Goal: Task Accomplishment & Management: Manage account settings

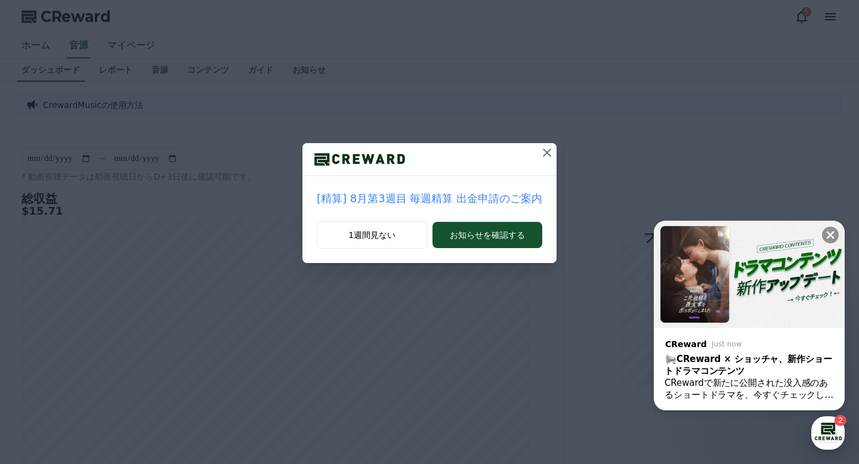
click at [471, 199] on p "[精算] 8月第3週目 毎週精算 出金申請のご案内" at bounding box center [430, 198] width 226 height 17
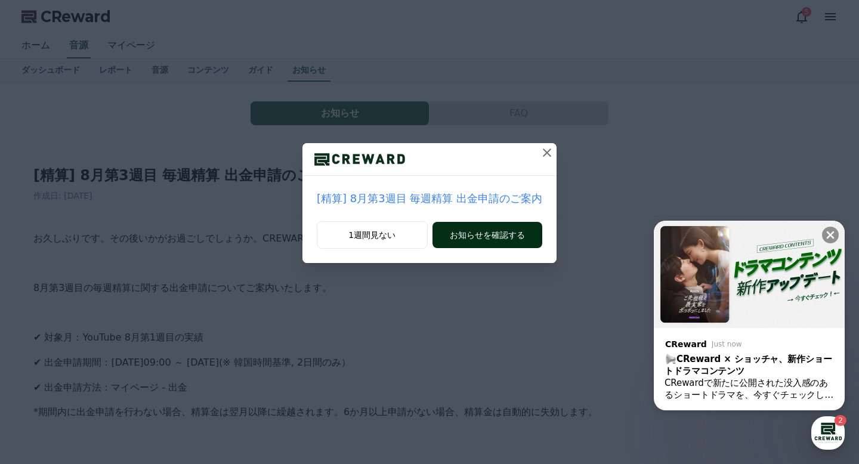
click at [471, 239] on button "お知らせを確認する" at bounding box center [488, 235] width 110 height 26
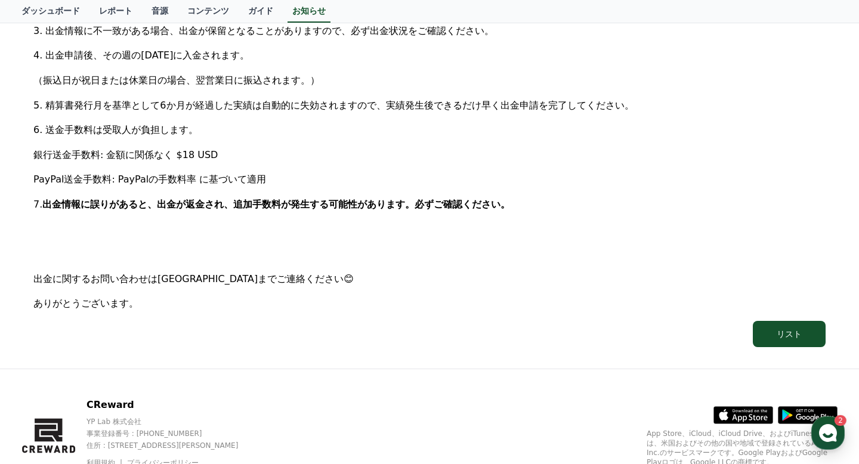
scroll to position [584, 0]
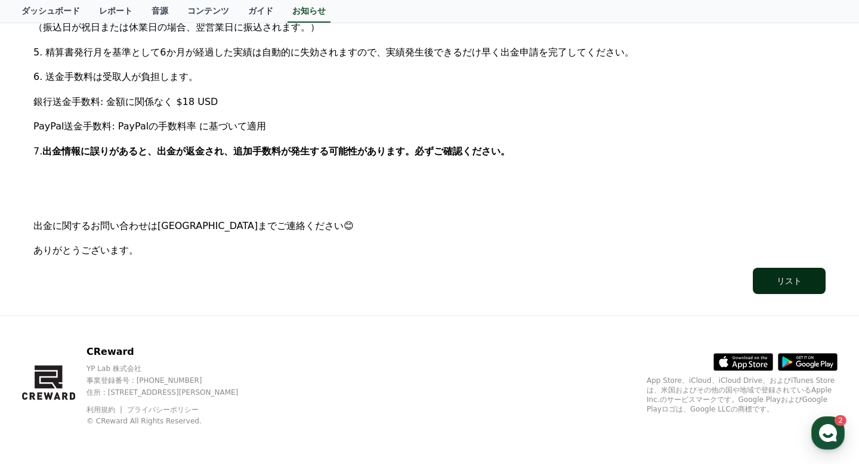
click at [795, 286] on div "リスト" at bounding box center [789, 281] width 25 height 12
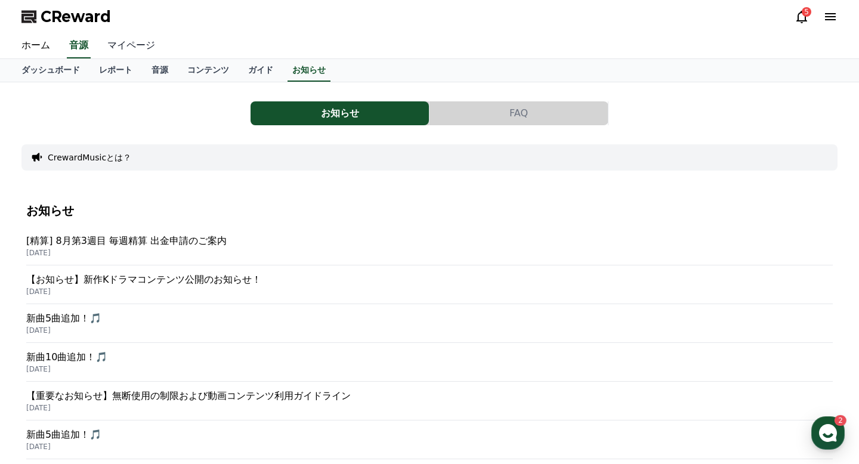
click at [129, 46] on link "マイページ" at bounding box center [131, 45] width 67 height 25
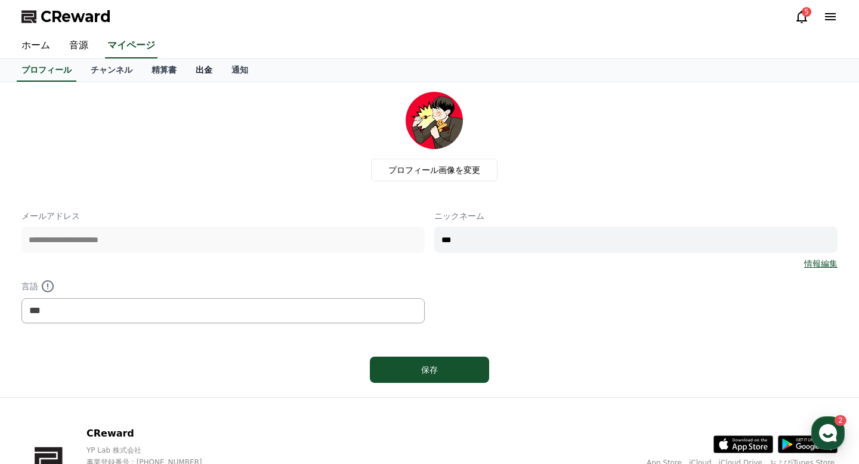
click at [210, 64] on link "出金" at bounding box center [204, 70] width 36 height 23
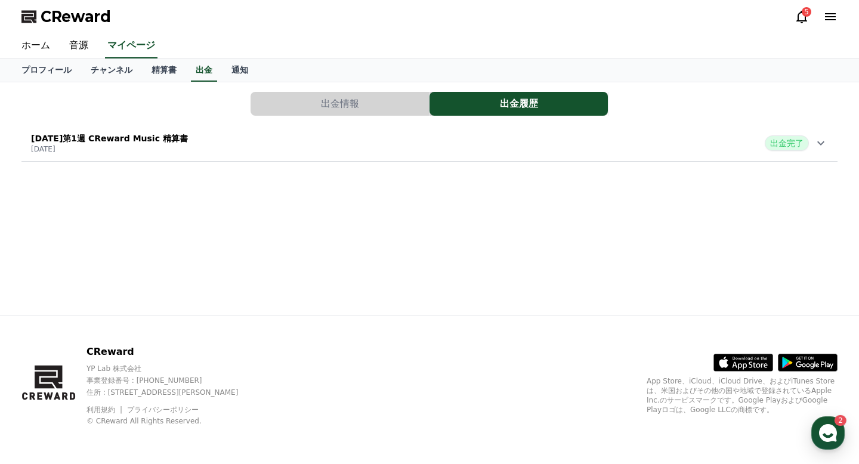
click at [325, 115] on button "出金情報" at bounding box center [340, 104] width 178 height 24
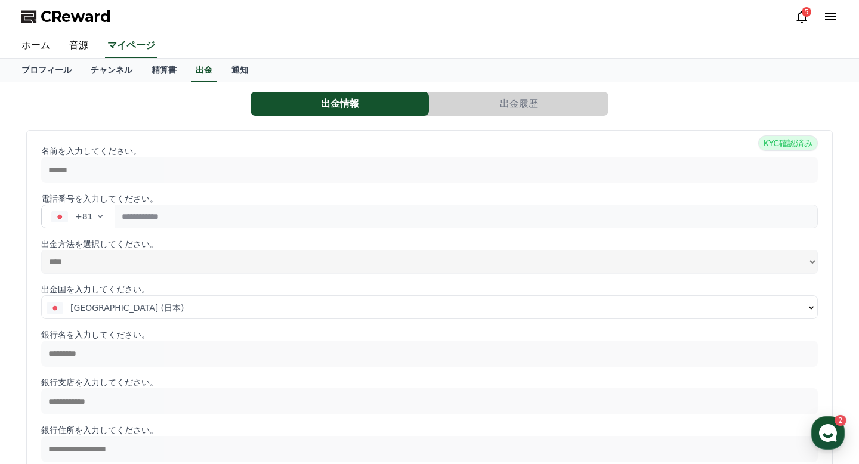
click at [473, 106] on button "出金履歴" at bounding box center [519, 104] width 178 height 24
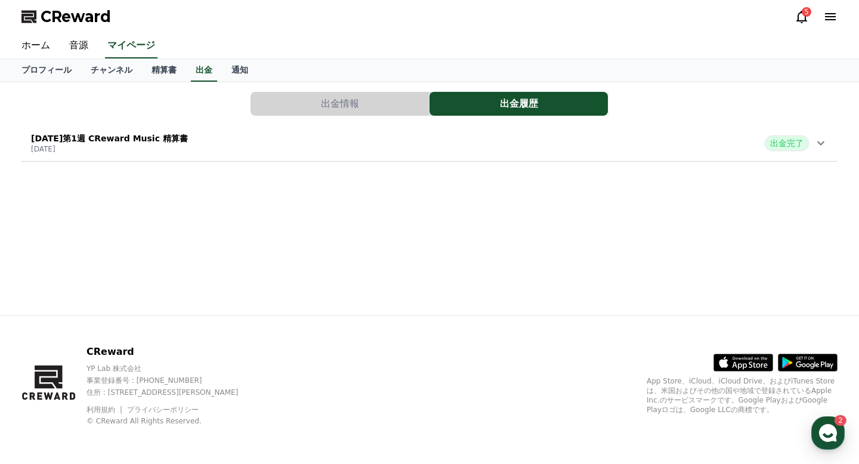
click at [403, 138] on div "[DATE]第1週 CReward Music 精算書 [DATE] 出金完了" at bounding box center [429, 143] width 816 height 31
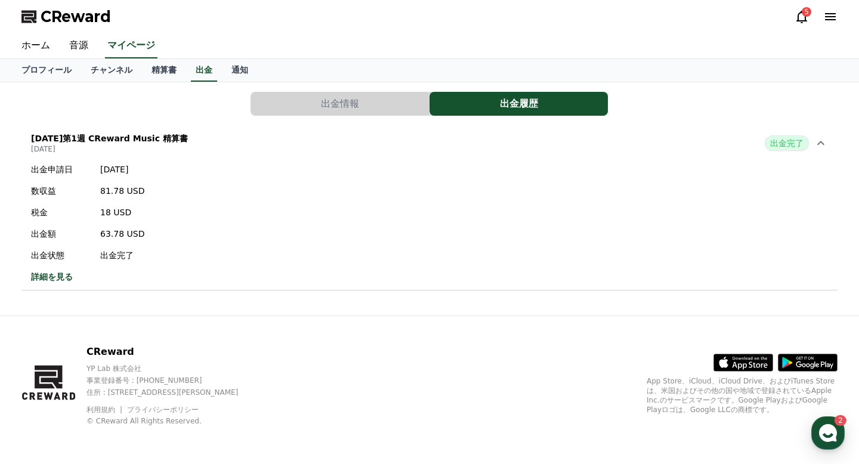
click at [61, 273] on link "詳細を見る" at bounding box center [87, 277] width 113 height 12
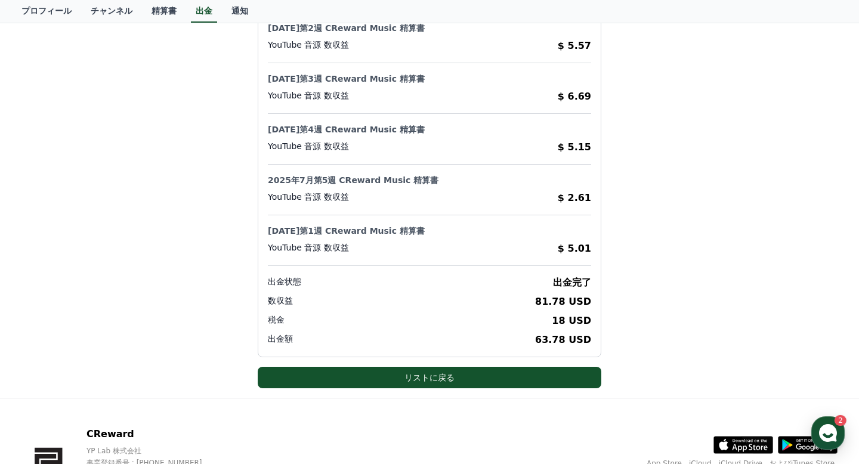
scroll to position [594, 0]
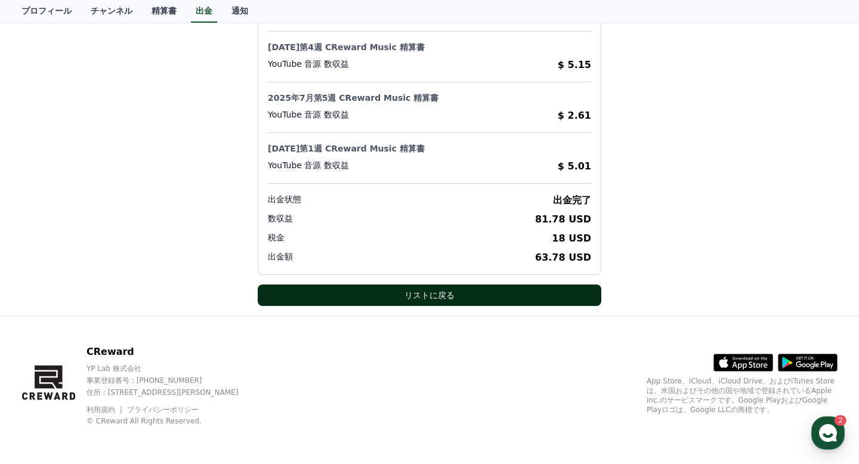
click at [464, 289] on button "リストに戻る" at bounding box center [430, 295] width 344 height 21
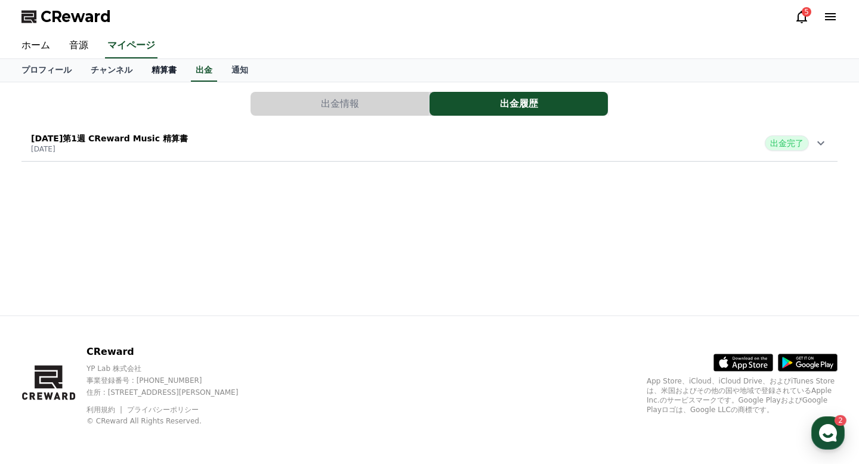
click at [168, 70] on link "精算書" at bounding box center [164, 70] width 44 height 23
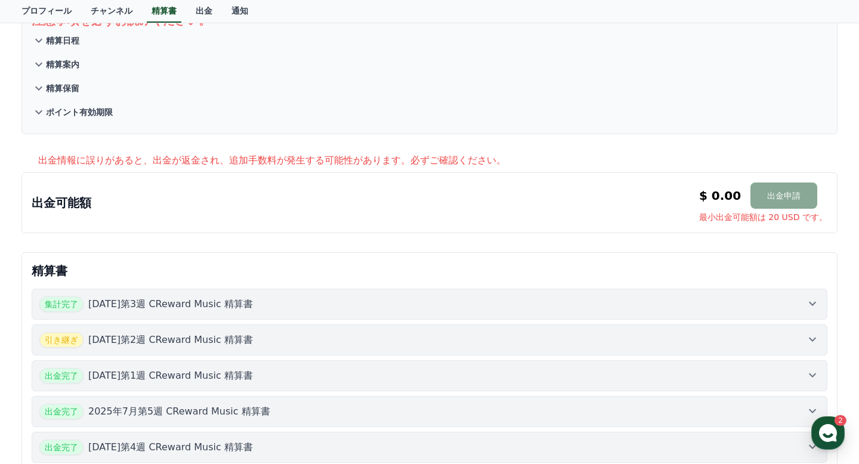
scroll to position [322, 0]
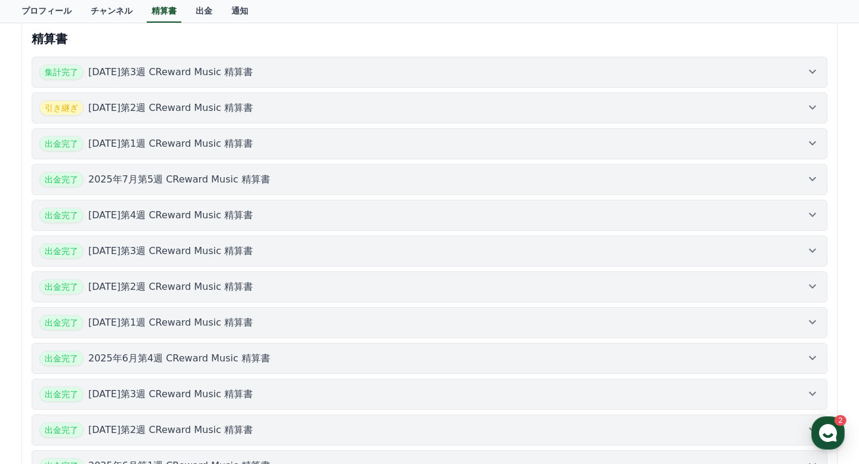
click at [167, 117] on button "引き継ぎ [DATE]第2週 CReward Music 精算書" at bounding box center [430, 108] width 796 height 31
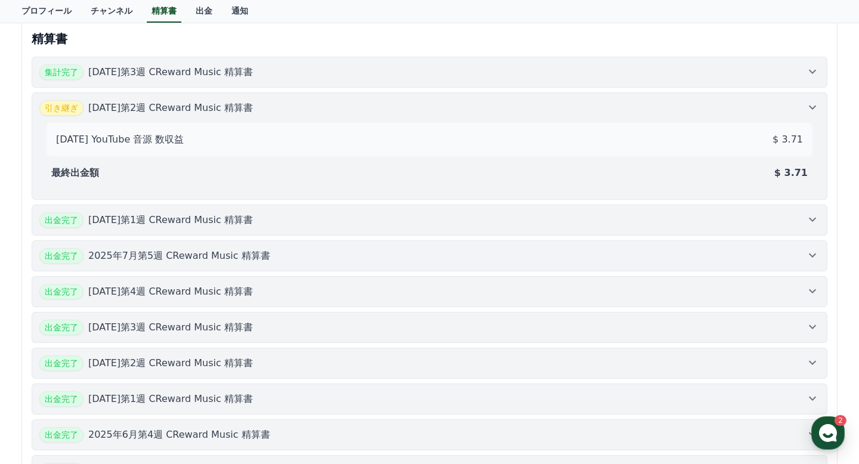
click at [187, 218] on p "[DATE]第1週 CReward Music 精算書" at bounding box center [170, 220] width 165 height 14
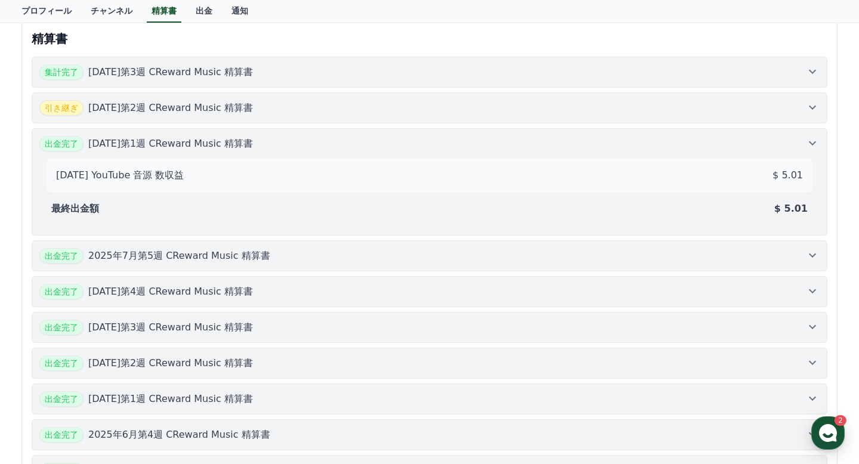
click at [193, 116] on button "引き継ぎ [DATE]第2週 CReward Music 精算書" at bounding box center [430, 108] width 796 height 31
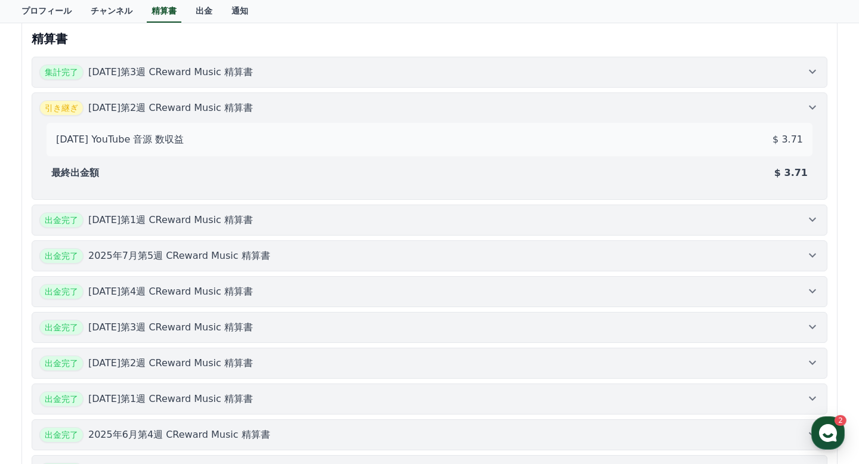
click at [193, 116] on div "[DATE] YouTube 音源 数収益 $ 3.71 最終出金額 $ 3.71" at bounding box center [429, 154] width 781 height 76
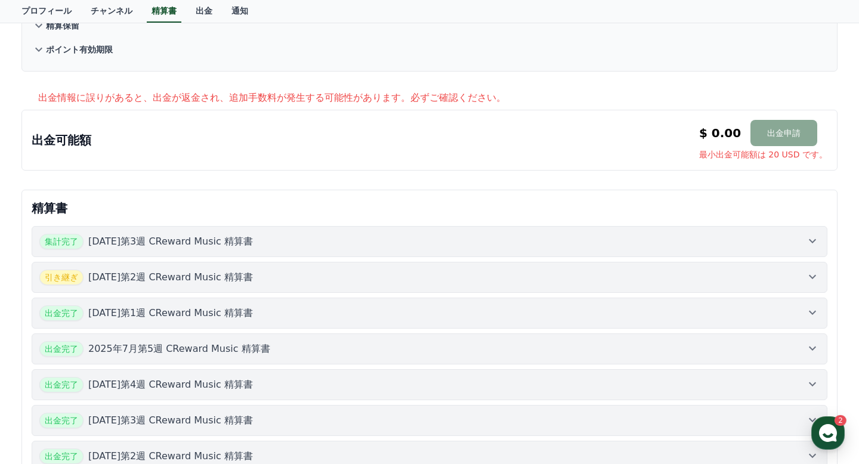
scroll to position [128, 0]
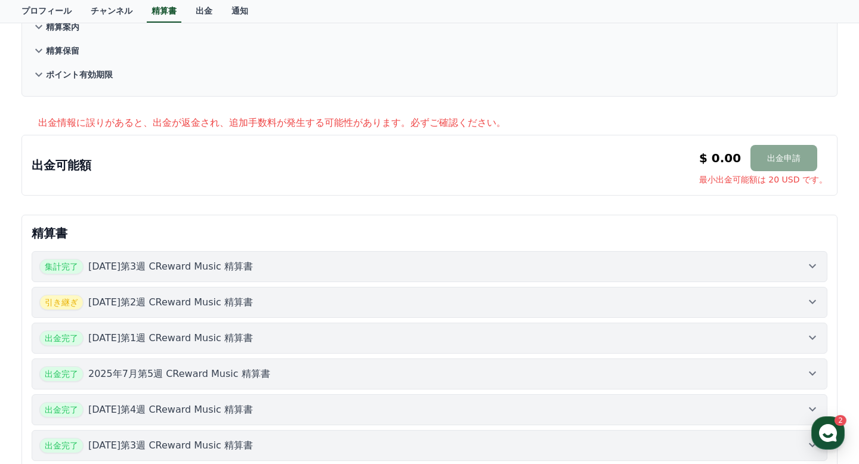
click at [406, 116] on p "出金情報に誤りがあると、出金が返金され、追加手数料が発生する可能性があります。必ずご確認ください。" at bounding box center [438, 123] width 800 height 14
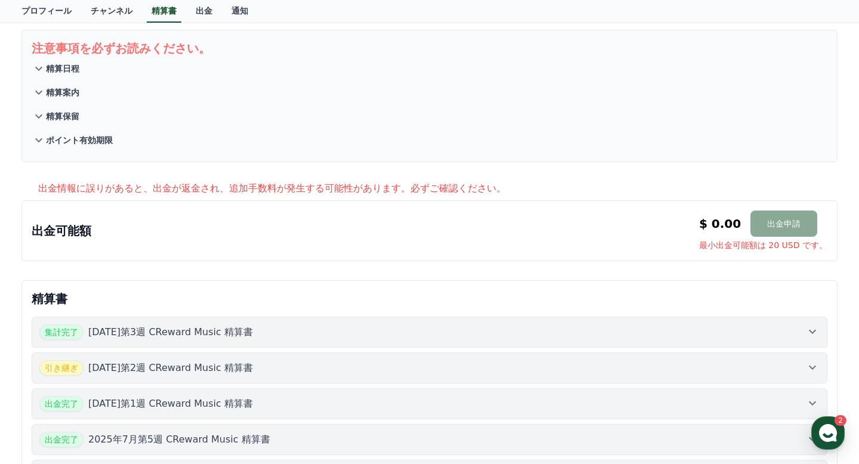
scroll to position [0, 0]
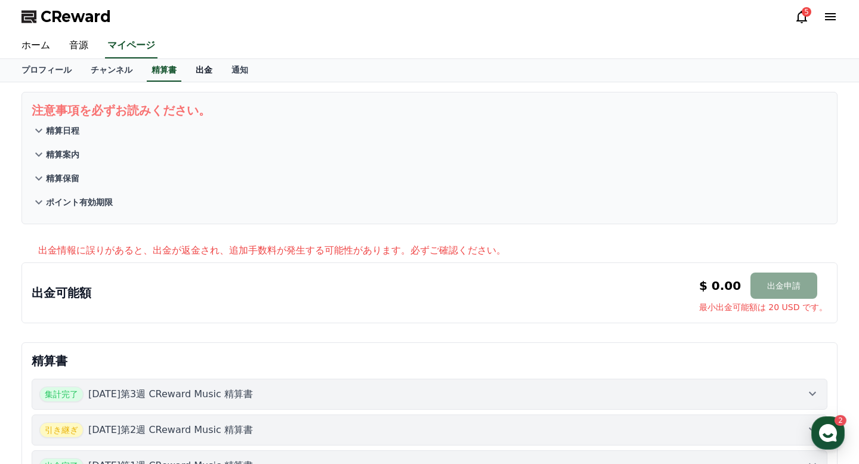
click at [208, 70] on link "出金" at bounding box center [204, 70] width 36 height 23
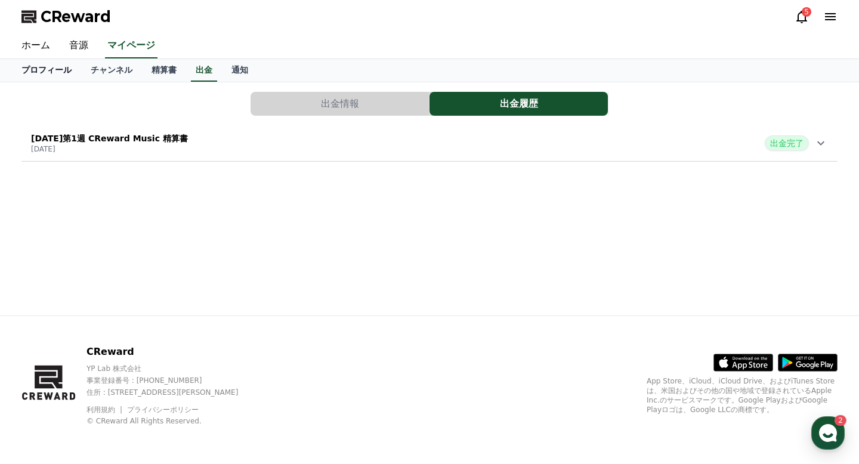
click at [52, 75] on link "プロフィール" at bounding box center [46, 70] width 69 height 23
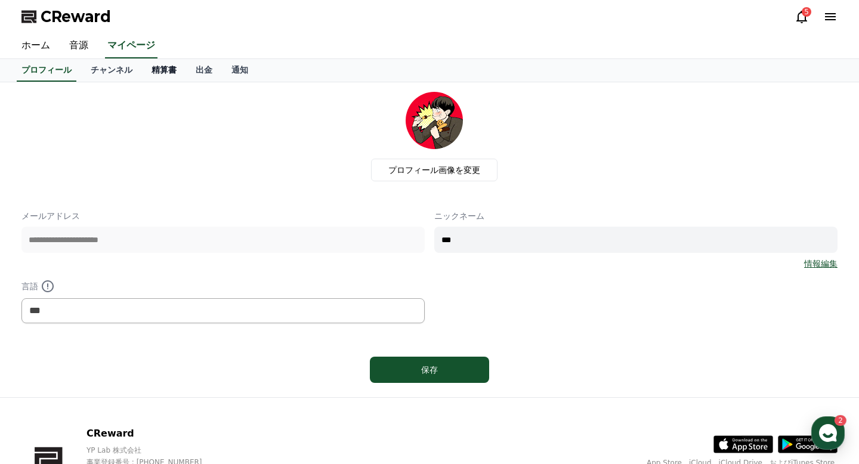
click at [158, 69] on link "精算書" at bounding box center [164, 70] width 44 height 23
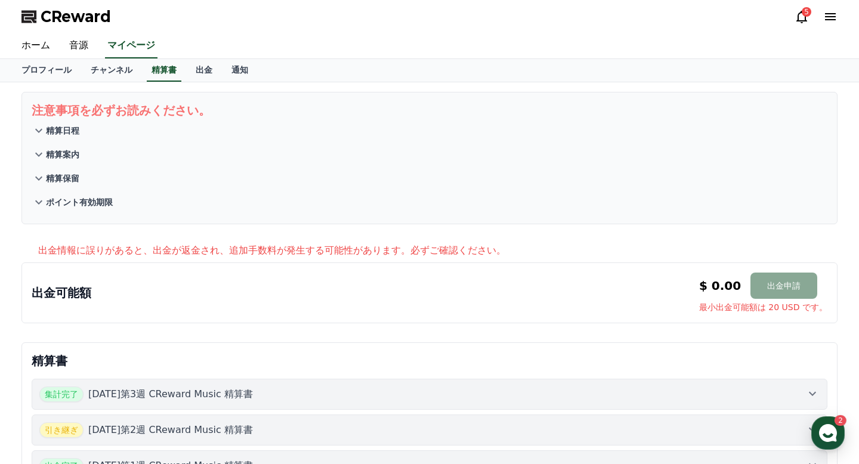
click at [70, 156] on p "精算案内" at bounding box center [62, 155] width 33 height 12
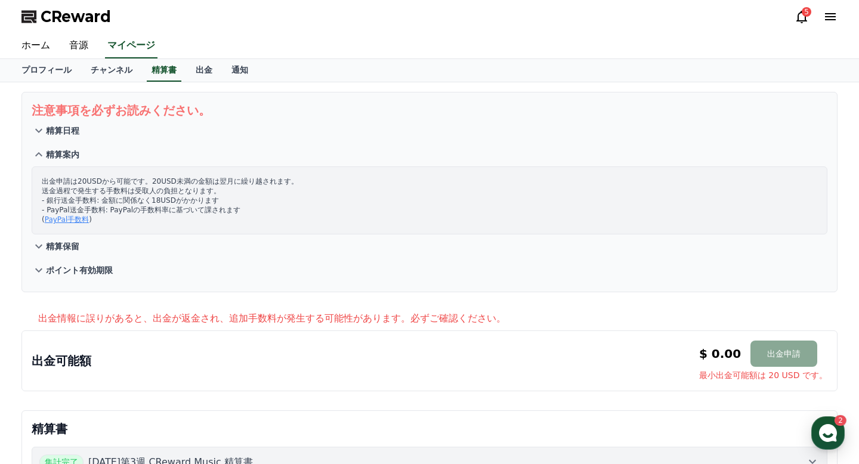
click at [76, 238] on button "精算保留" at bounding box center [430, 247] width 796 height 24
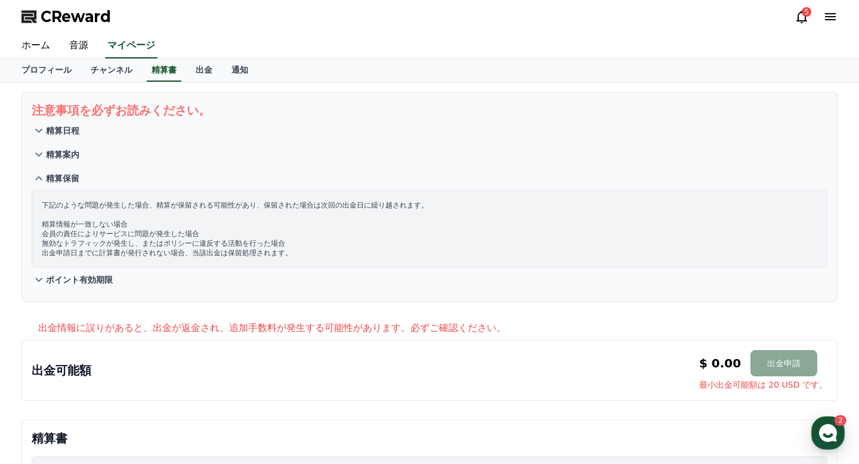
click at [50, 180] on p "精算保留" at bounding box center [62, 178] width 33 height 12
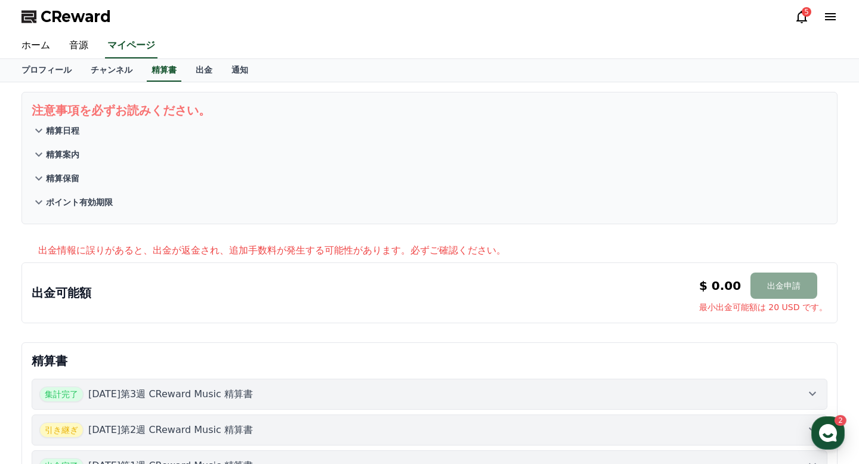
click at [50, 180] on p "精算保留" at bounding box center [62, 178] width 33 height 12
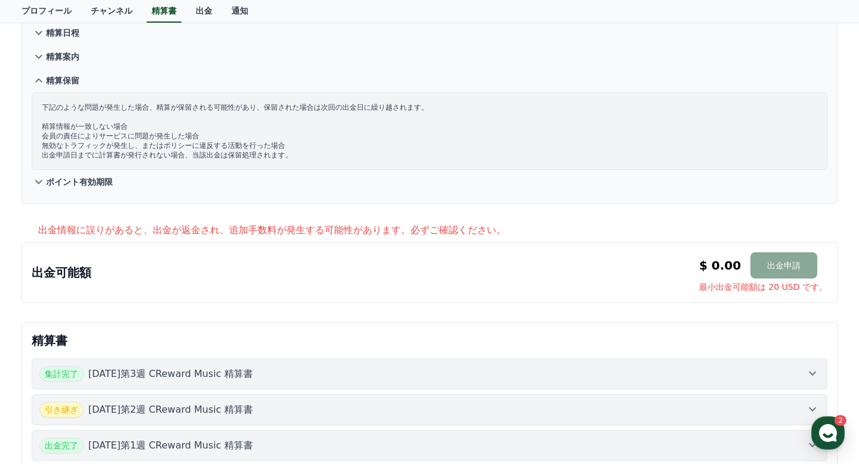
scroll to position [175, 0]
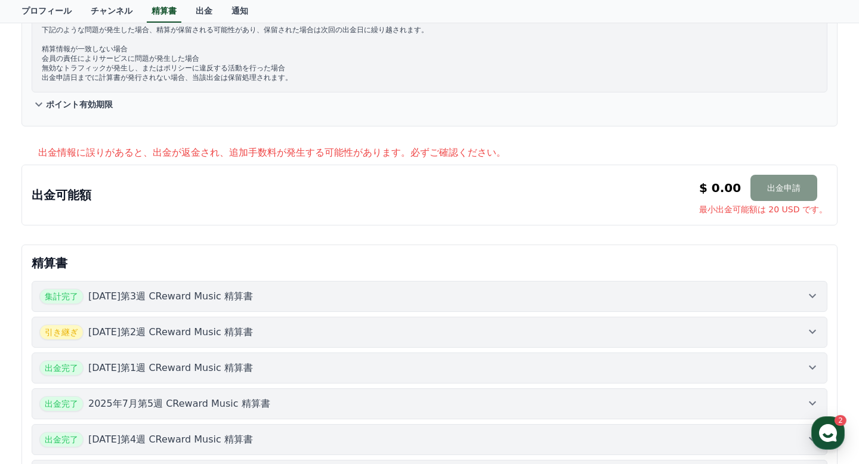
click at [767, 196] on button "出金申請" at bounding box center [784, 188] width 67 height 26
click at [755, 209] on span "最小出金可能額は 20 USD です。" at bounding box center [763, 210] width 128 height 12
click at [714, 186] on p "$ 0.00" at bounding box center [720, 188] width 42 height 17
click at [94, 204] on div "出金可能額 $ 0.00 出金申請 最小出金可能額は 20 USD です。 $ 0.00 出金申請 最小出金可能額は 20 USD です。" at bounding box center [430, 195] width 796 height 41
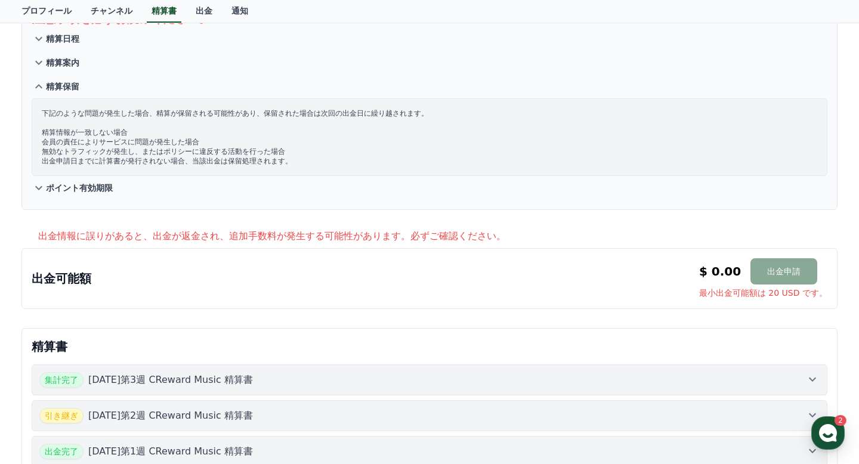
scroll to position [84, 0]
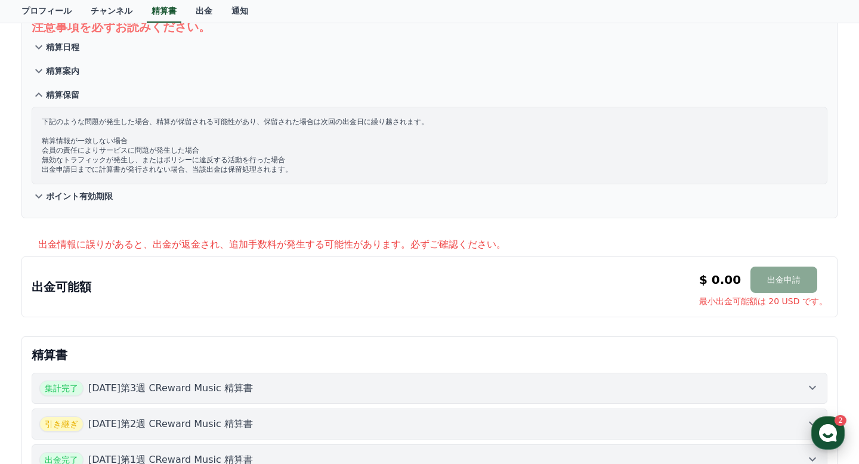
click at [832, 436] on icon "button" at bounding box center [828, 433] width 21 height 21
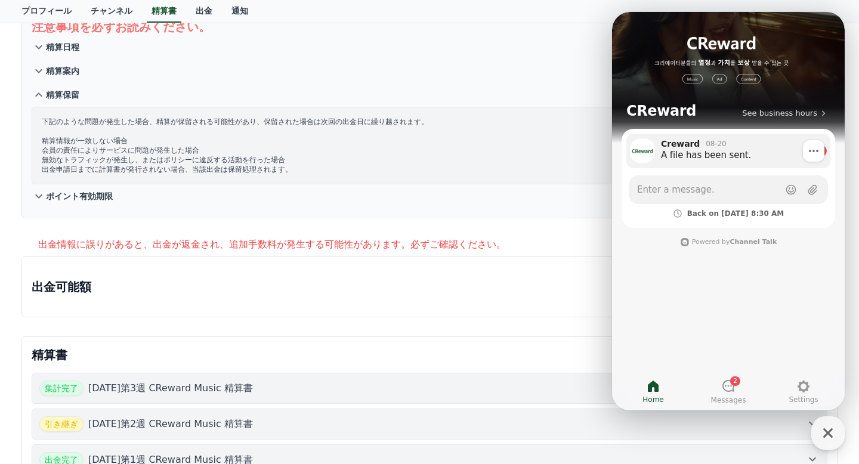
click at [730, 149] on div "Creward 08-20" at bounding box center [735, 143] width 149 height 11
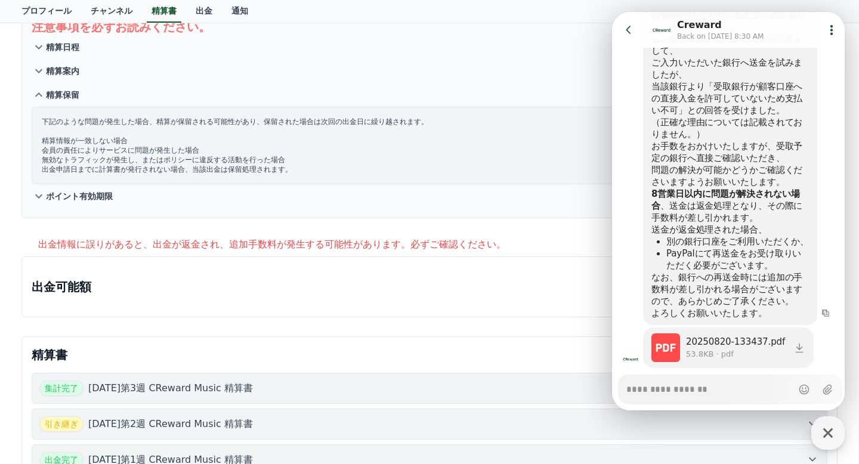
scroll to position [270, 0]
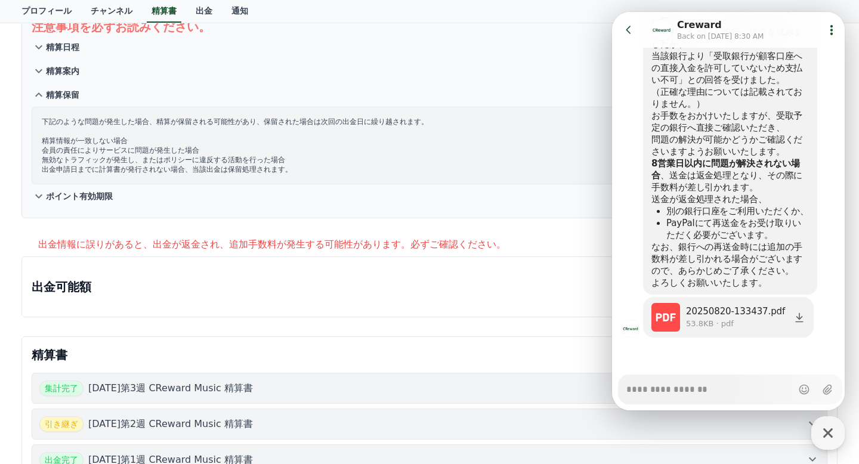
click at [711, 312] on div "20250820-133437.pdf" at bounding box center [736, 312] width 101 height 12
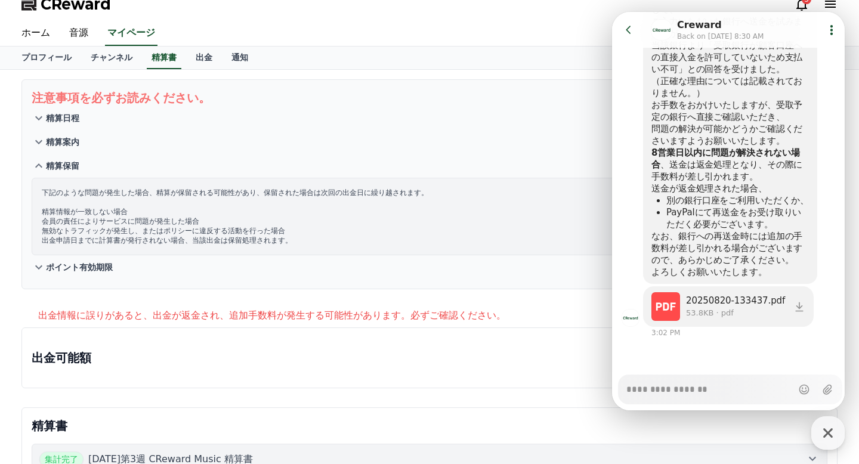
scroll to position [0, 0]
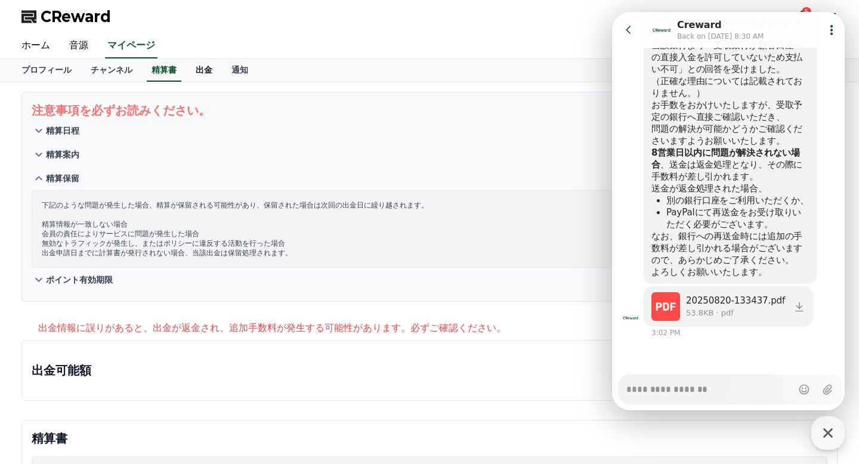
click at [208, 76] on link "出金" at bounding box center [204, 70] width 36 height 23
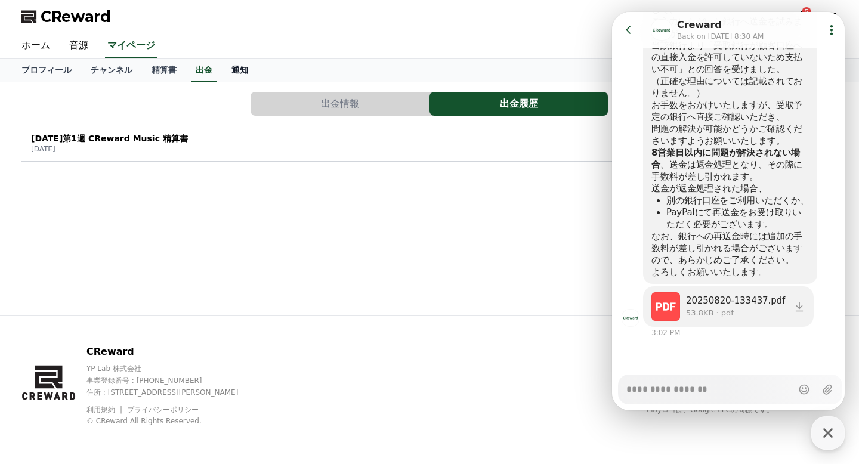
click at [241, 65] on link "通知" at bounding box center [240, 70] width 36 height 23
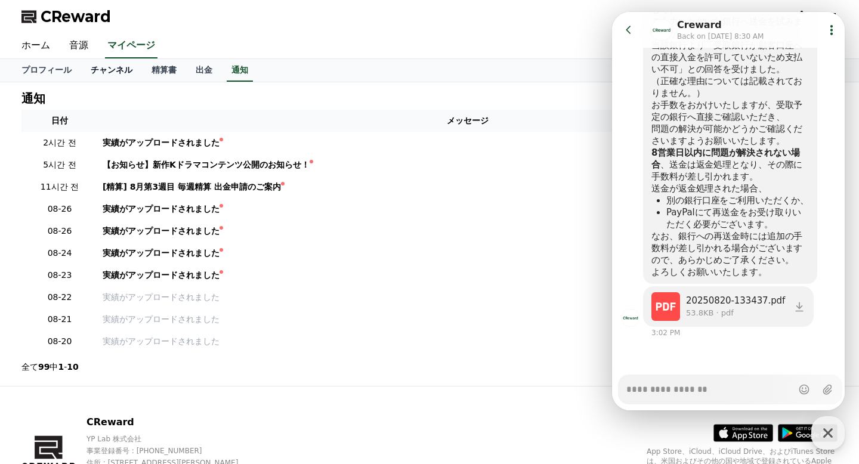
click at [118, 70] on link "チャンネル" at bounding box center [111, 70] width 61 height 23
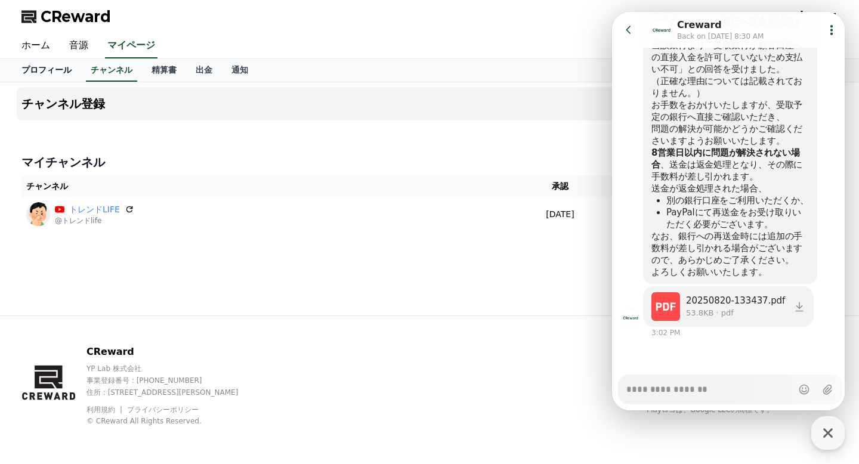
click at [45, 71] on link "プロフィール" at bounding box center [46, 70] width 69 height 23
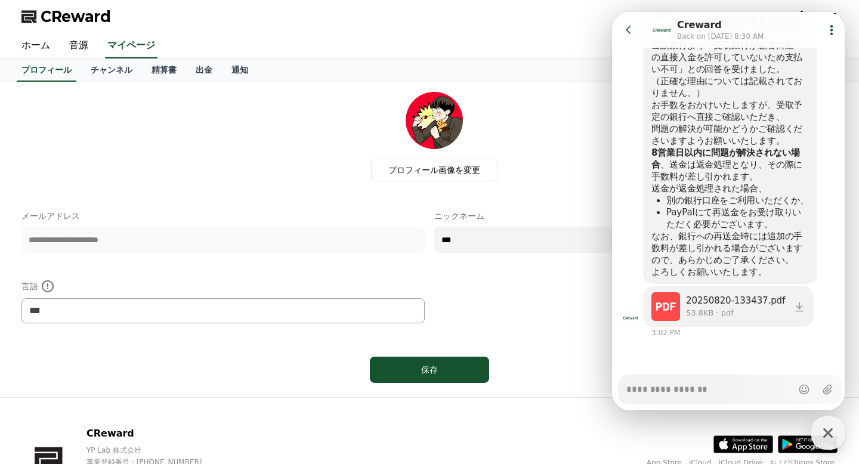
click at [629, 35] on icon at bounding box center [629, 30] width 12 height 12
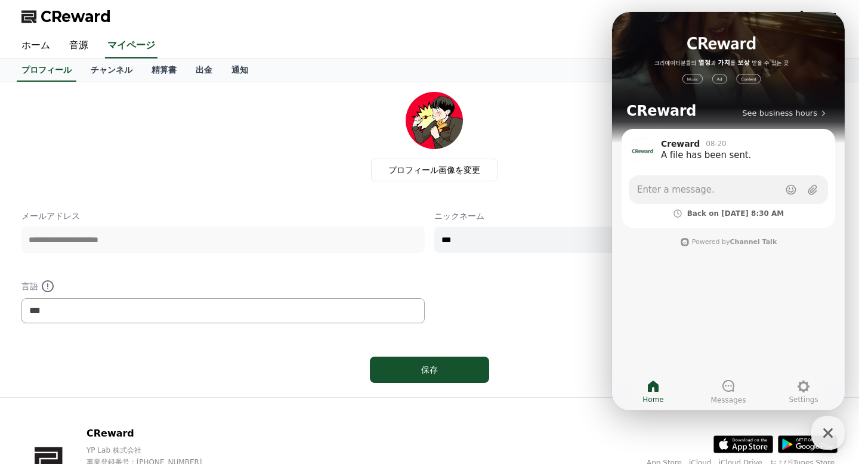
click at [533, 160] on div "プロフィール画像を変更" at bounding box center [434, 137] width 807 height 90
click at [824, 432] on icon "button" at bounding box center [828, 433] width 21 height 21
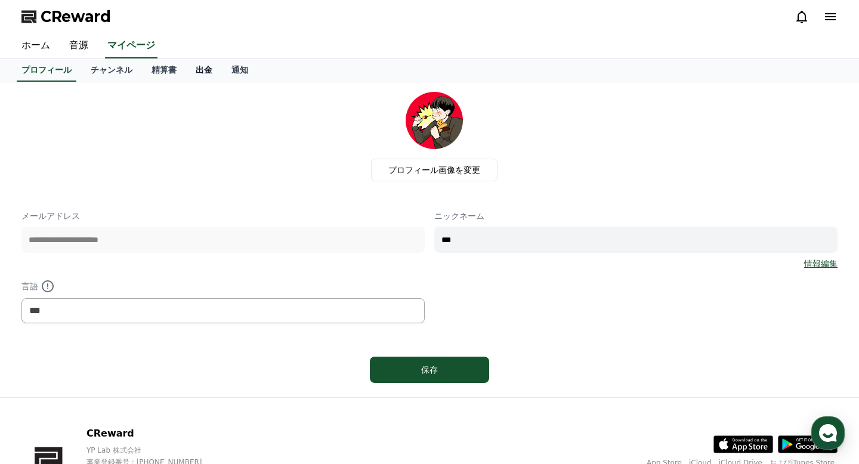
click at [208, 69] on link "出金" at bounding box center [204, 70] width 36 height 23
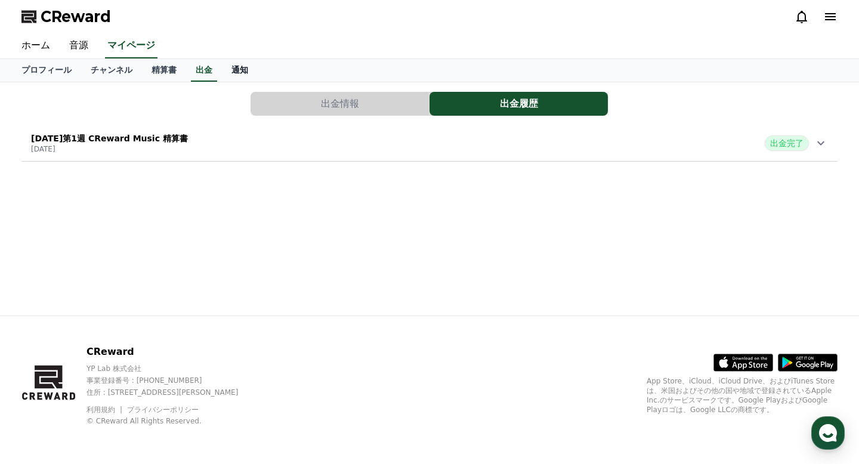
click at [238, 69] on link "通知" at bounding box center [240, 70] width 36 height 23
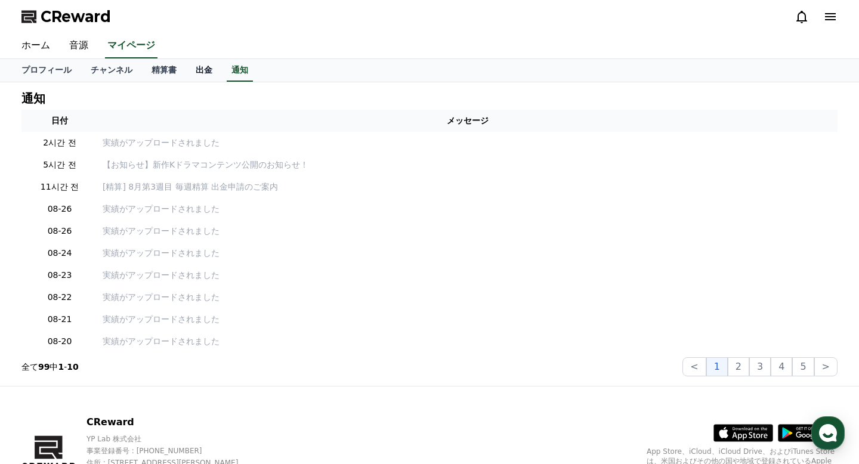
click at [214, 68] on link "出金" at bounding box center [204, 70] width 36 height 23
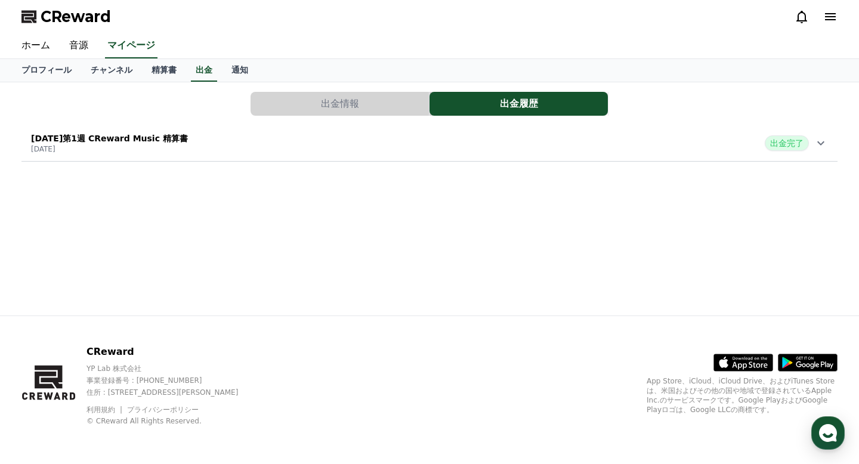
click at [334, 93] on button "出金情報" at bounding box center [340, 104] width 178 height 24
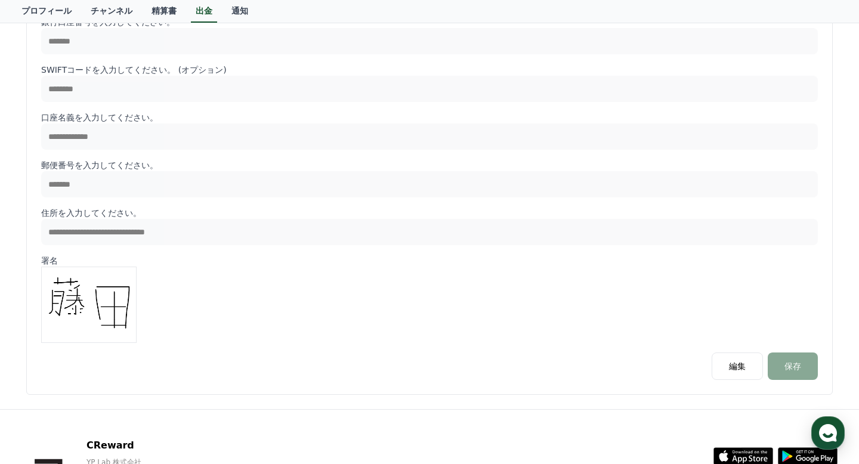
scroll to position [503, 0]
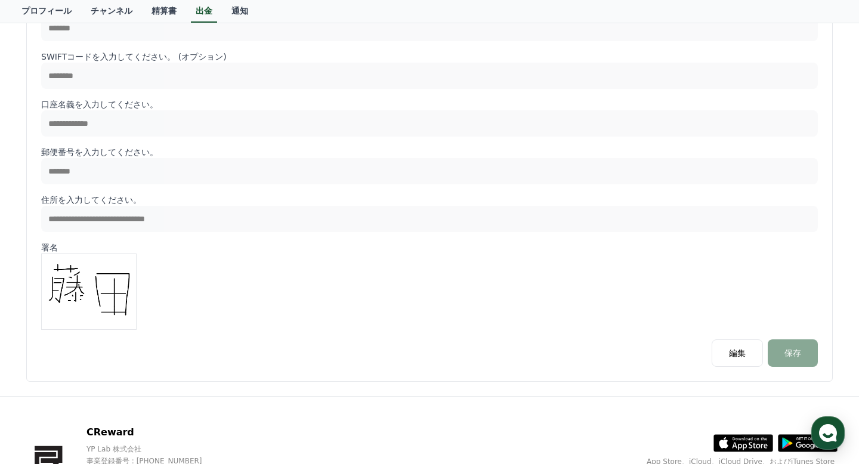
click at [416, 188] on div "**********" at bounding box center [429, 21] width 777 height 691
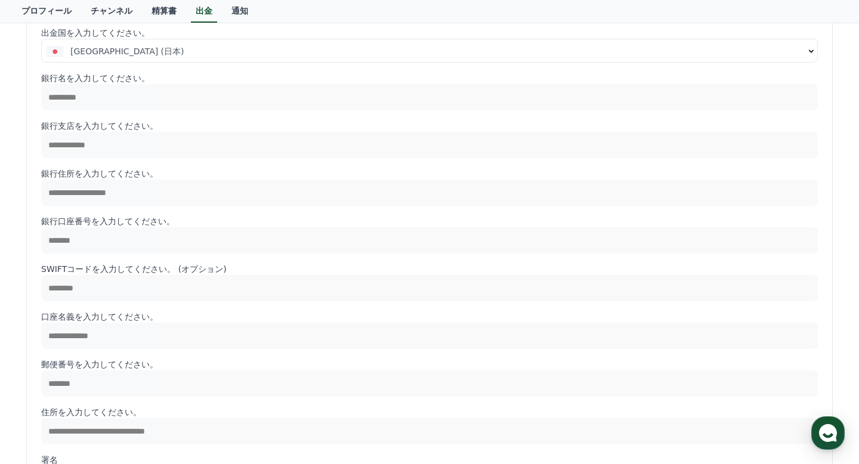
scroll to position [0, 0]
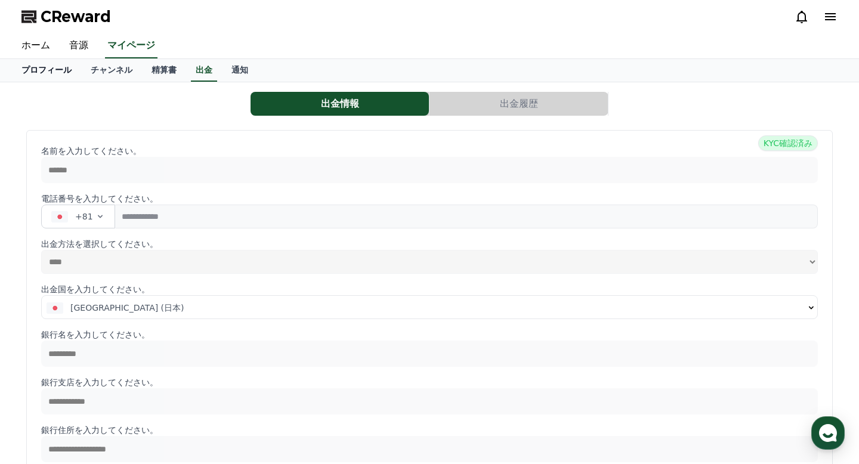
click at [50, 49] on link "ホーム" at bounding box center [36, 45] width 48 height 25
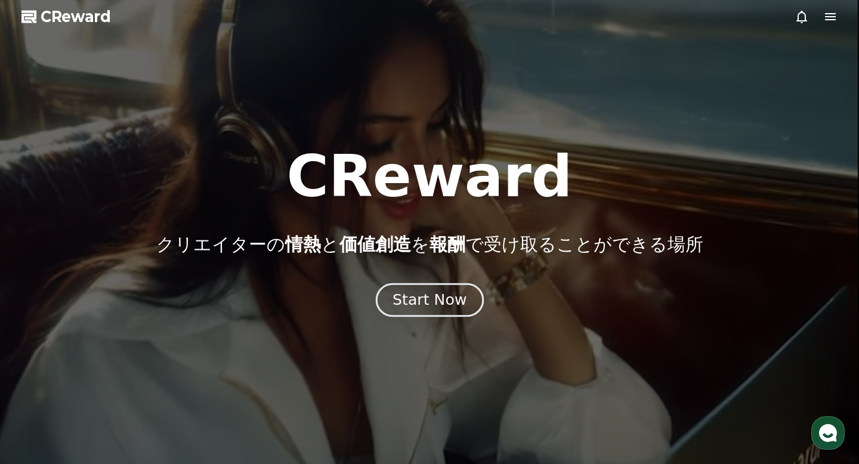
click at [441, 300] on div "Start Now" at bounding box center [430, 300] width 74 height 20
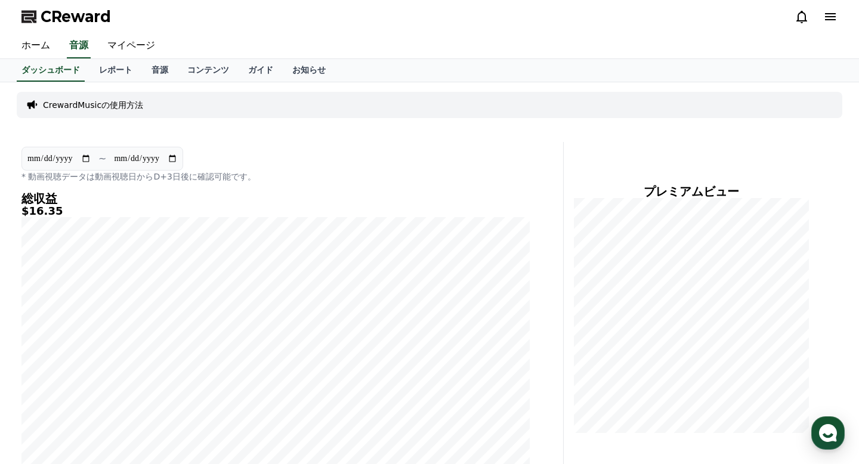
click at [803, 20] on icon at bounding box center [802, 17] width 11 height 13
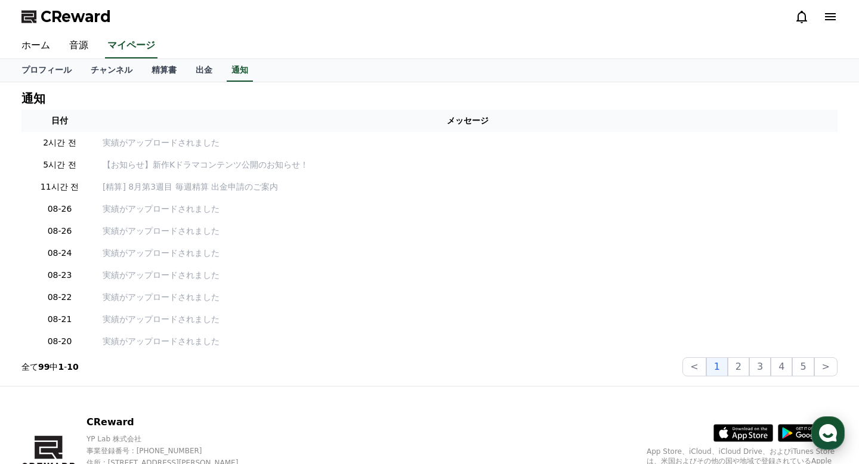
click at [824, 436] on use "button" at bounding box center [828, 433] width 18 height 18
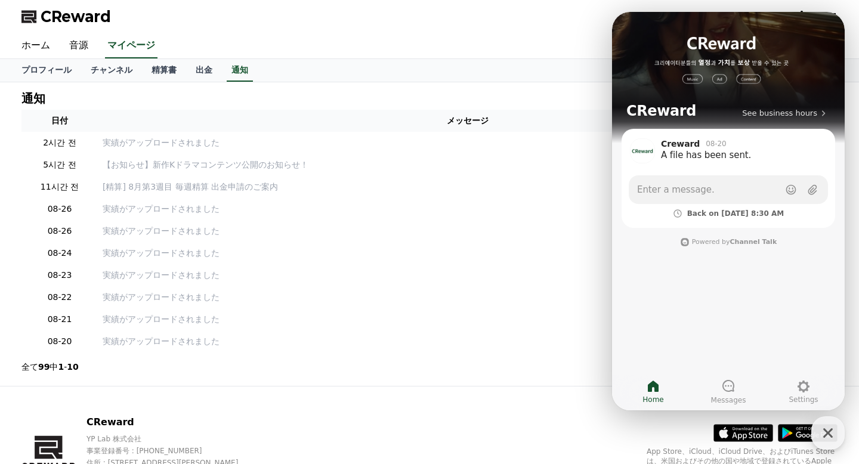
click at [711, 215] on span "Back on [DATE] 8:30 AM" at bounding box center [736, 214] width 97 height 10
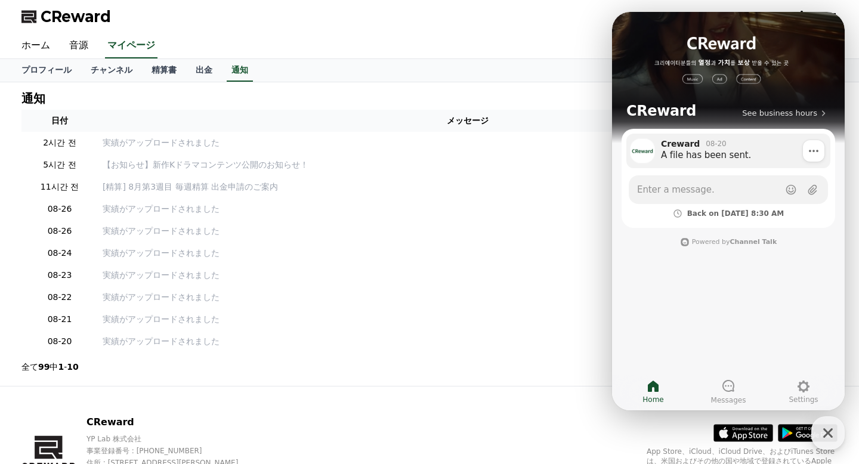
click at [711, 149] on div "A file has been sent." at bounding box center [741, 155] width 161 height 12
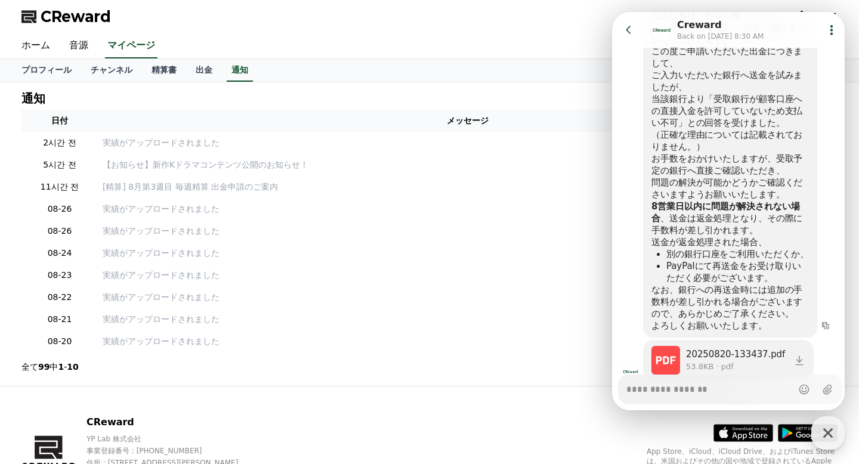
scroll to position [214, 0]
click at [413, 87] on div "通知 日付 メッセージ 2시간 전 実績がアップロードされました 5시간 전 【お知らせ】新作Kドラマコンテンツ公開のお知らせ！ 11시간 전 [精算] 8月…" at bounding box center [430, 234] width 826 height 294
type textarea "*"
click at [627, 35] on icon at bounding box center [629, 30] width 12 height 12
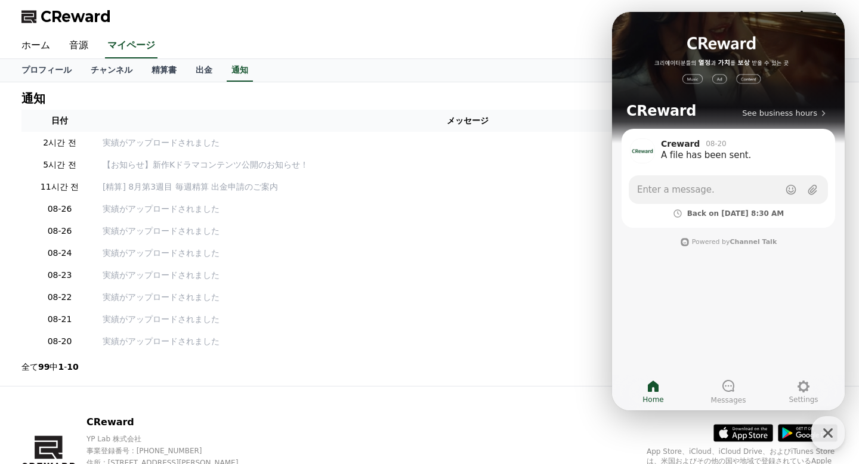
click at [520, 40] on div "ホーム 音源 マイページ" at bounding box center [430, 45] width 836 height 25
